Goal: Manage account settings

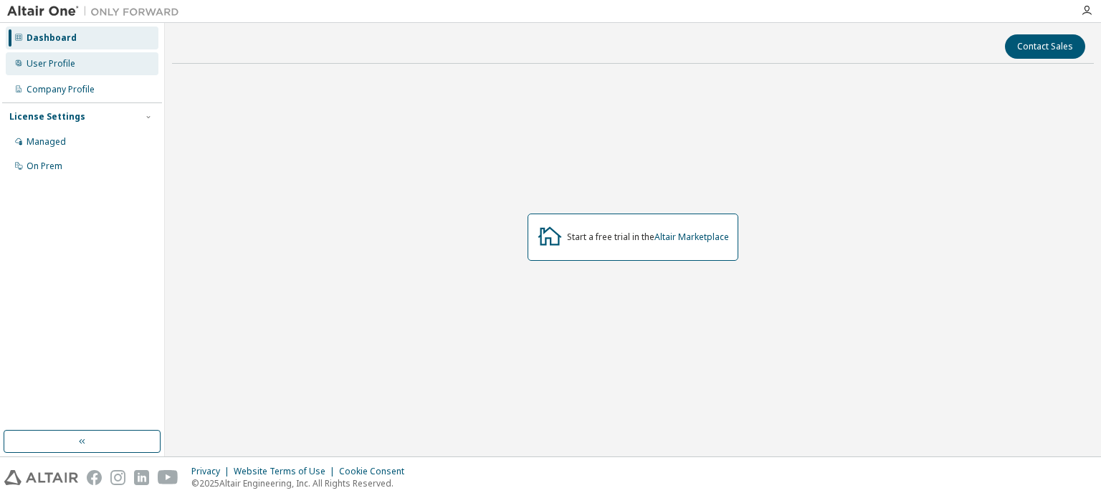
click at [106, 68] on div "User Profile" at bounding box center [82, 63] width 153 height 23
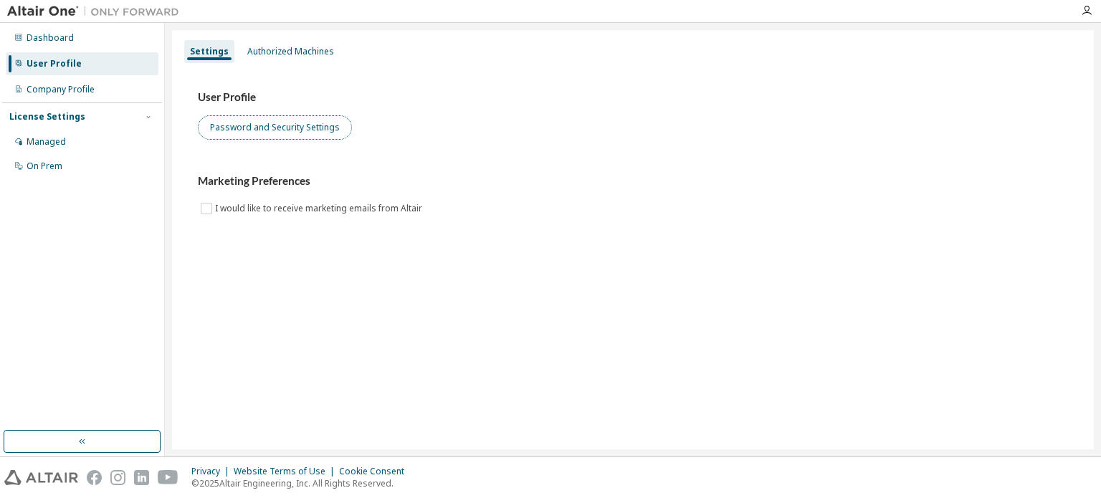
click at [310, 134] on button "Password and Security Settings" at bounding box center [275, 127] width 154 height 24
click at [62, 14] on img at bounding box center [96, 11] width 179 height 14
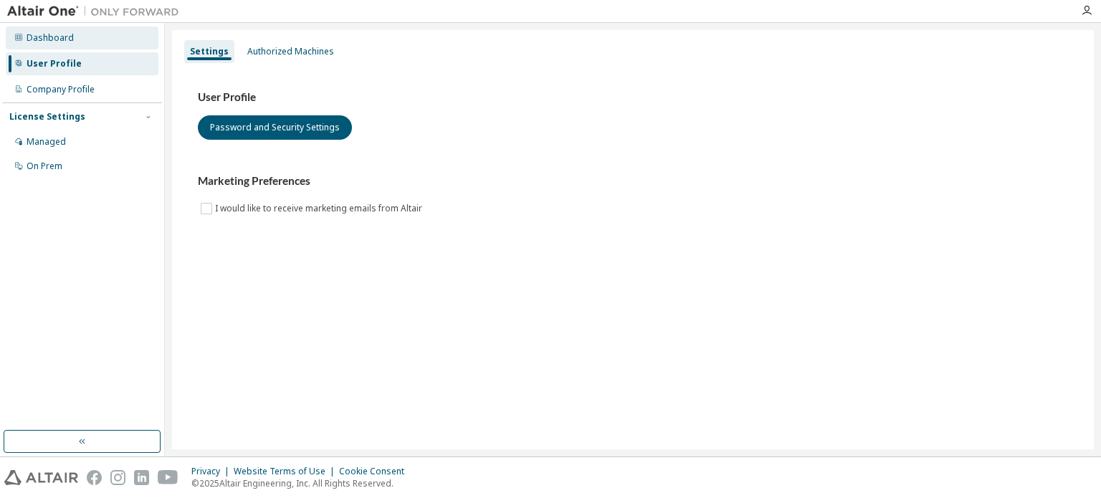
click at [93, 45] on div "Dashboard" at bounding box center [82, 38] width 153 height 23
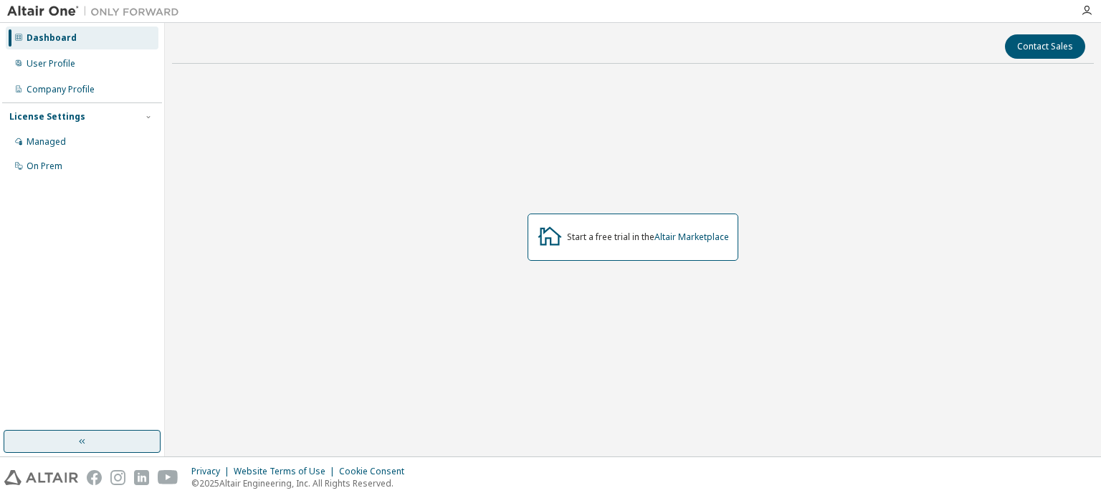
click at [102, 444] on button "button" at bounding box center [82, 441] width 157 height 23
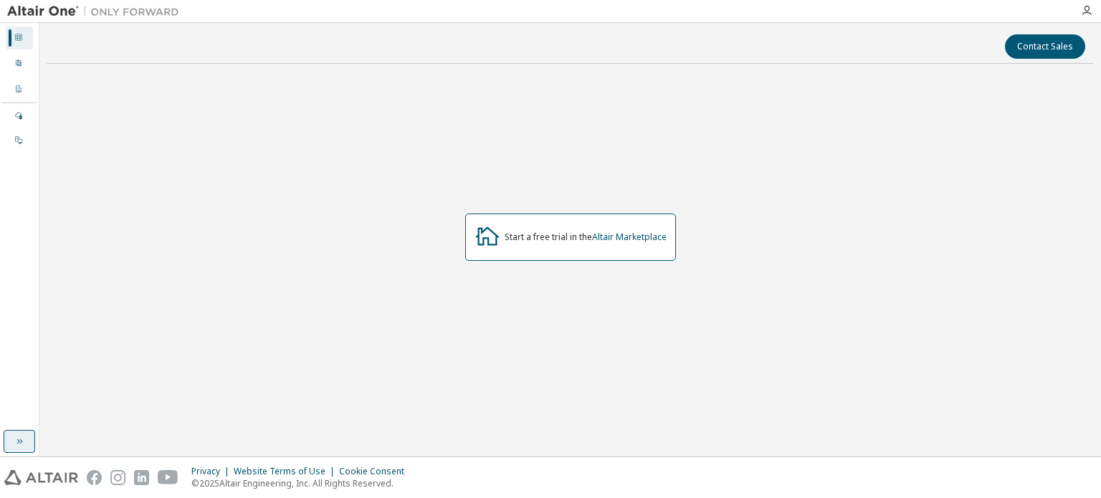
click at [27, 437] on button "button" at bounding box center [20, 441] width 32 height 23
